Goal: Task Accomplishment & Management: Manage account settings

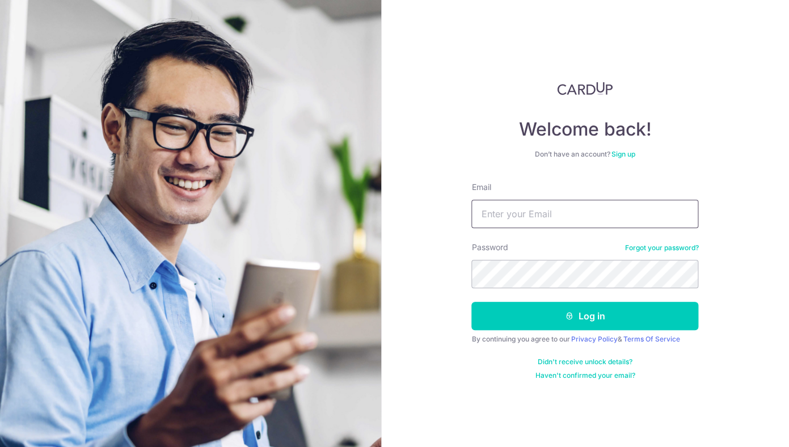
click at [578, 218] on input "Email" at bounding box center [584, 214] width 227 height 28
type input "[PERSON_NAME][EMAIL_ADDRESS][PERSON_NAME][DOMAIN_NAME]"
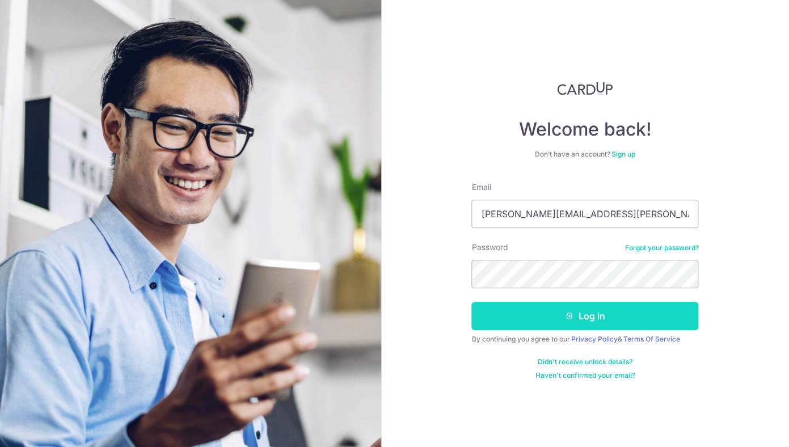
click at [585, 318] on button "Log in" at bounding box center [584, 316] width 227 height 28
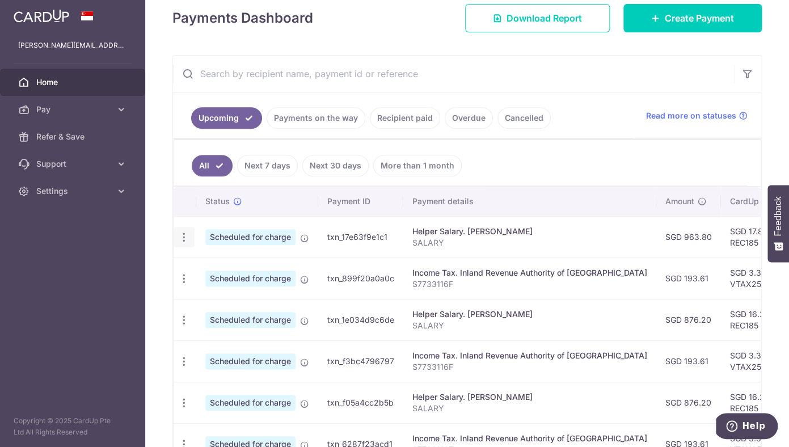
click at [184, 234] on icon "button" at bounding box center [184, 237] width 12 height 12
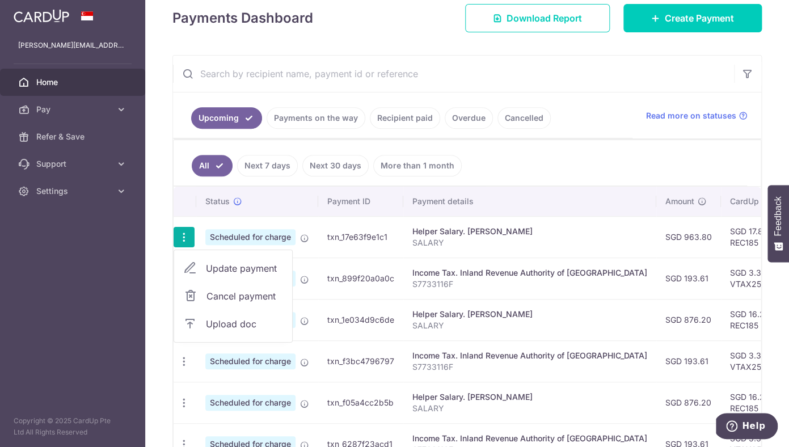
click at [221, 272] on span "Update payment" at bounding box center [244, 269] width 77 height 14
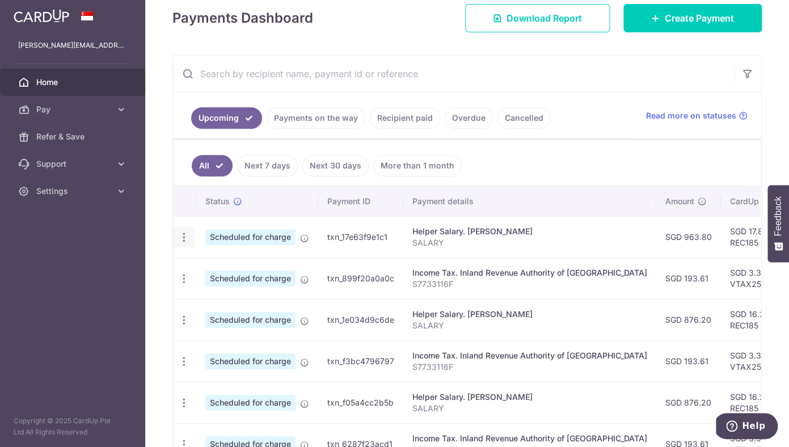
radio input "true"
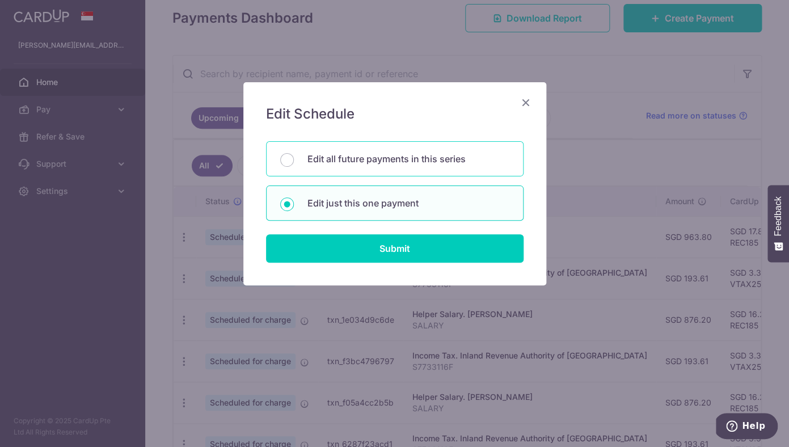
click at [365, 163] on p "Edit all future payments in this series" at bounding box center [408, 159] width 202 height 14
click at [294, 163] on input "Edit all future payments in this series" at bounding box center [287, 160] width 14 height 14
click at [361, 199] on p "Edit just this one payment" at bounding box center [408, 203] width 202 height 14
click at [294, 199] on input "Edit just this one payment" at bounding box center [287, 204] width 14 height 14
radio input "false"
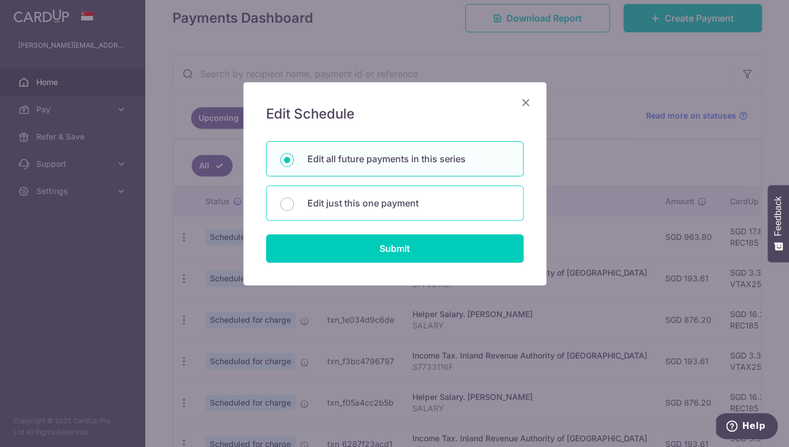
radio input "true"
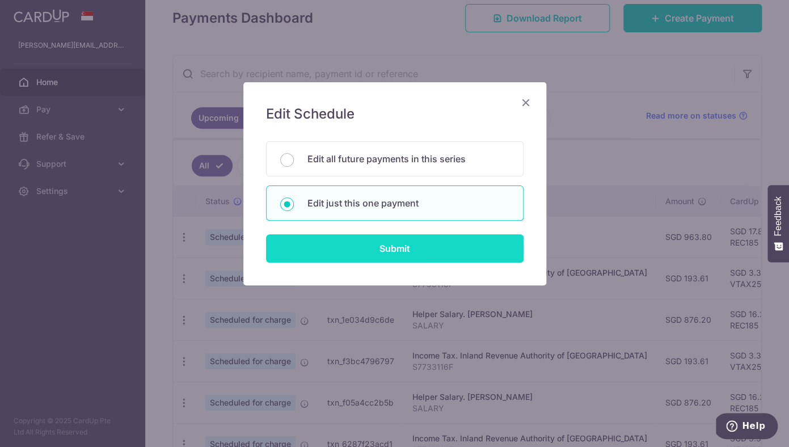
click at [377, 248] on input "Submit" at bounding box center [395, 248] width 258 height 28
radio input "true"
type input "963.80"
type input "17/09/2025"
type input "SALARY"
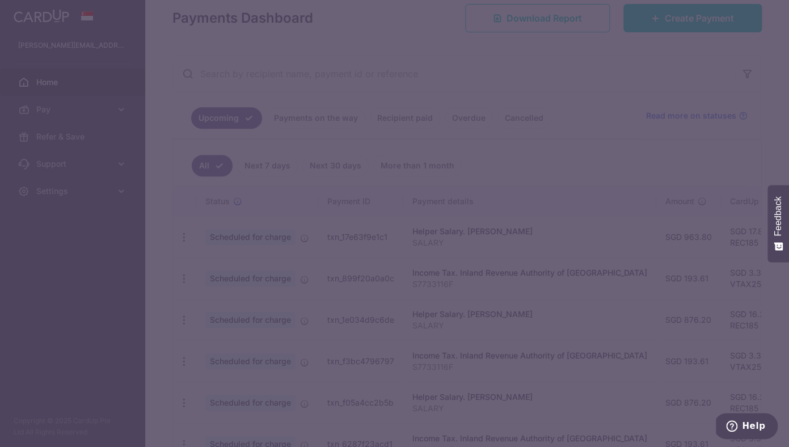
type input "REC185"
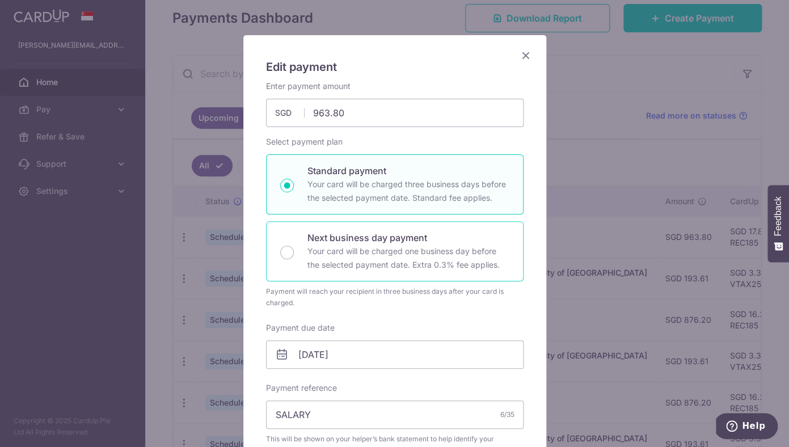
scroll to position [56, 0]
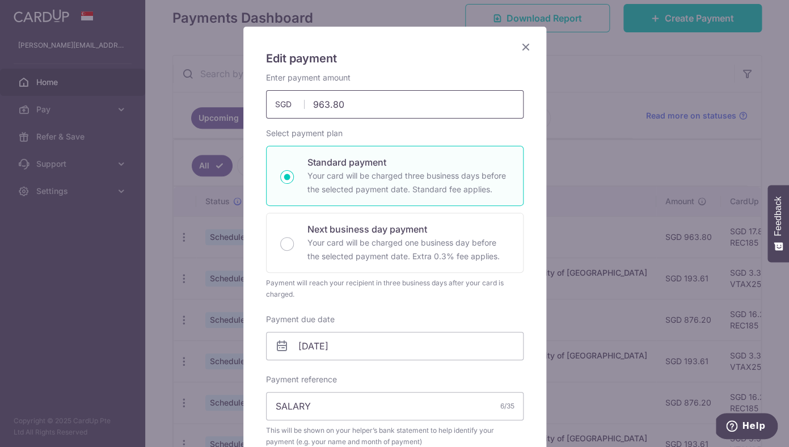
click at [386, 115] on input "963.80" at bounding box center [395, 104] width 258 height 28
type input "947.10"
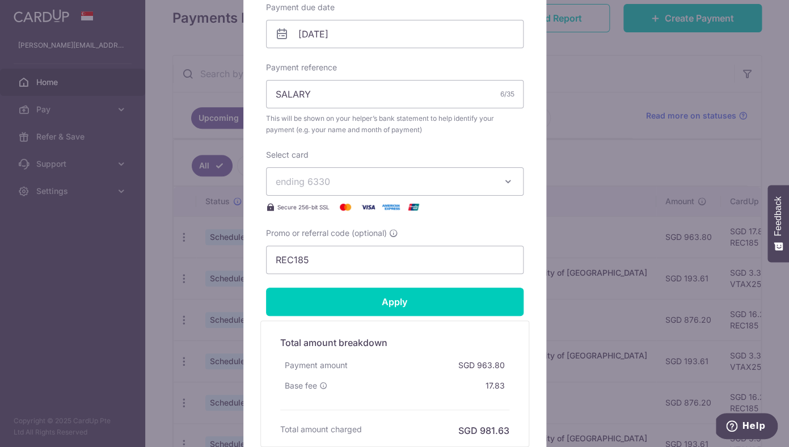
scroll to position [374, 0]
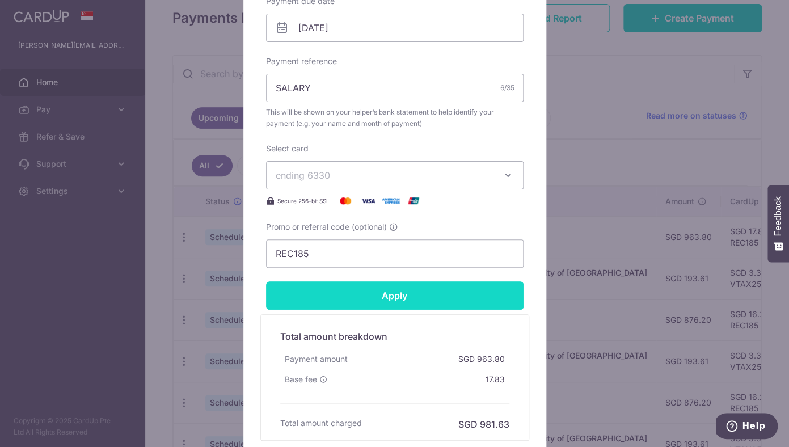
click at [424, 303] on input "Apply" at bounding box center [395, 295] width 258 height 28
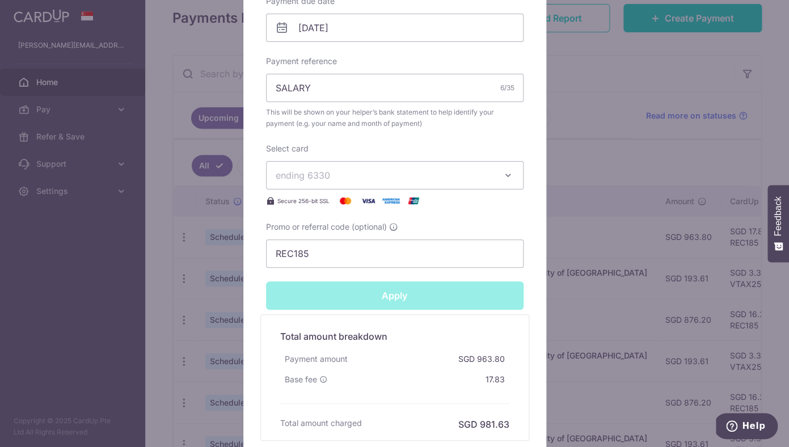
type input "Successfully Applied"
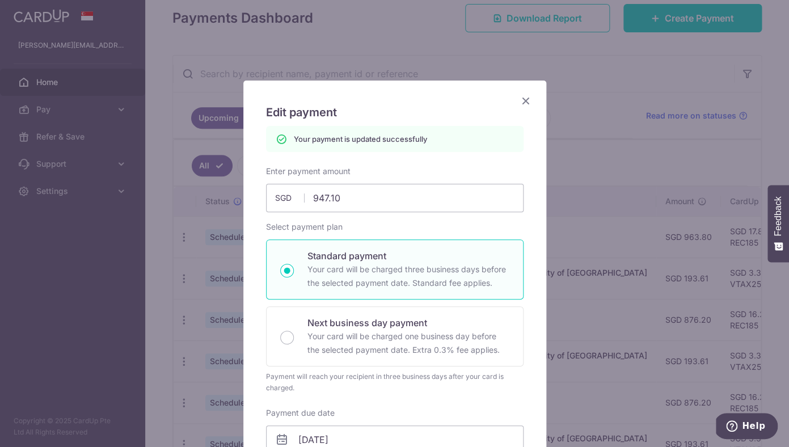
scroll to position [0, 0]
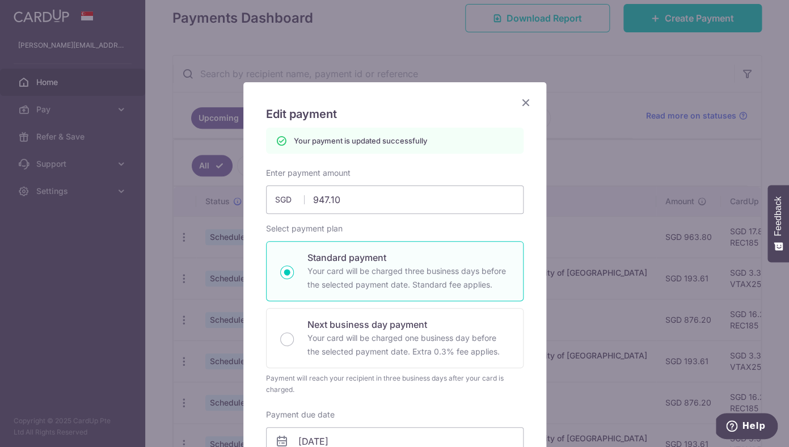
click at [527, 103] on icon "Close" at bounding box center [526, 102] width 14 height 14
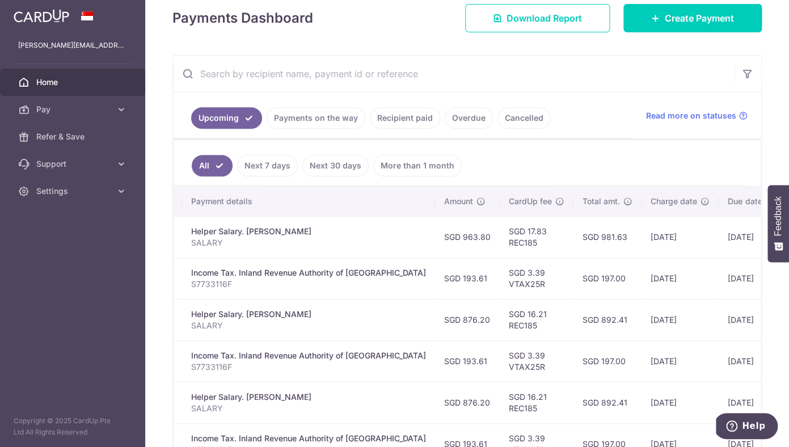
scroll to position [0, 271]
